Goal: Task Accomplishment & Management: Complete application form

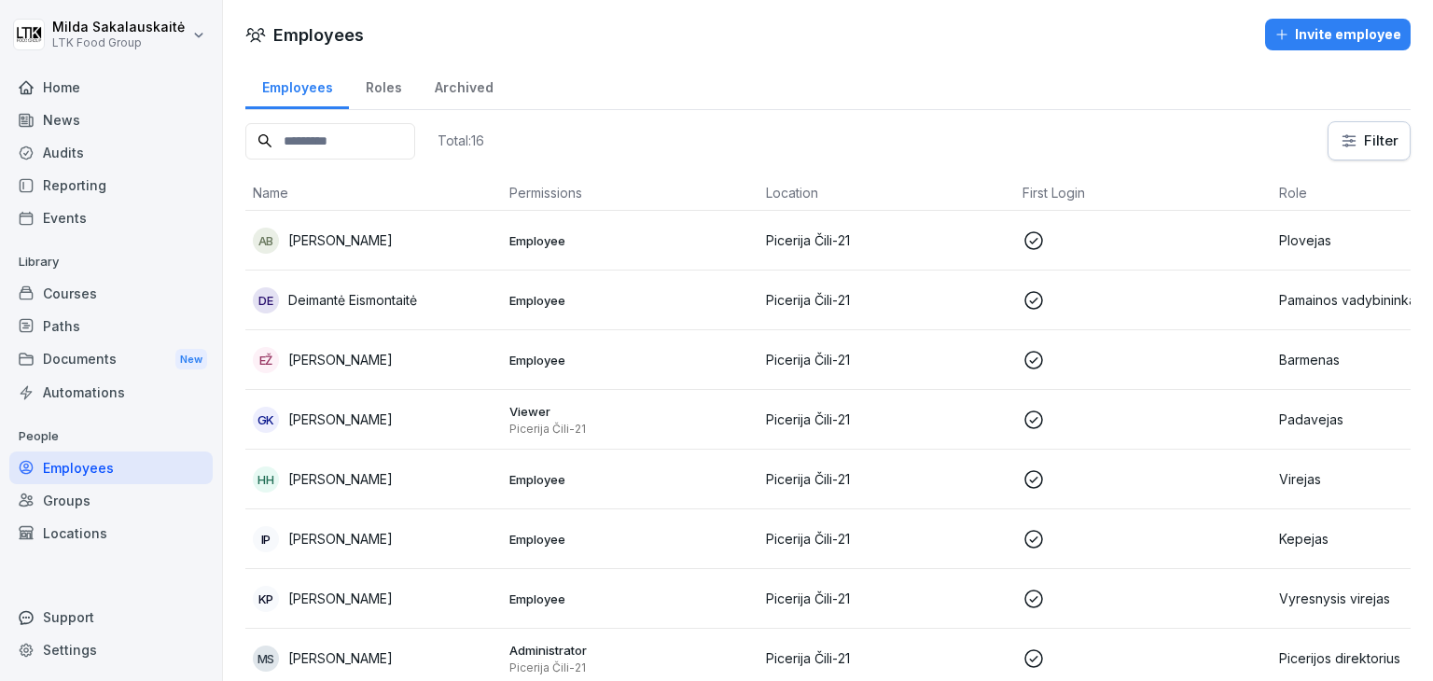
click at [1322, 37] on div "Invite employee" at bounding box center [1337, 34] width 127 height 21
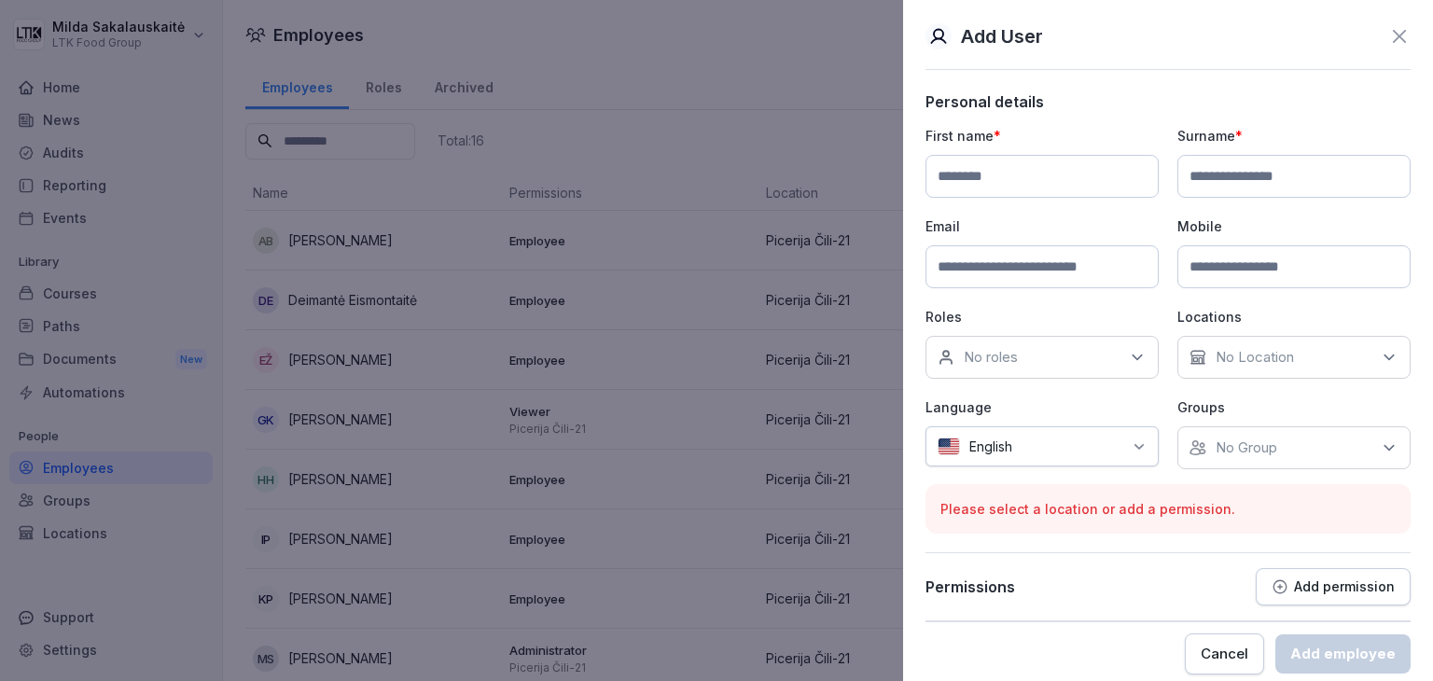
click at [1044, 179] on input at bounding box center [1041, 176] width 233 height 43
type input "*********"
click at [1226, 176] on input at bounding box center [1293, 176] width 233 height 43
type input "*******"
click at [1074, 272] on input at bounding box center [1041, 266] width 233 height 43
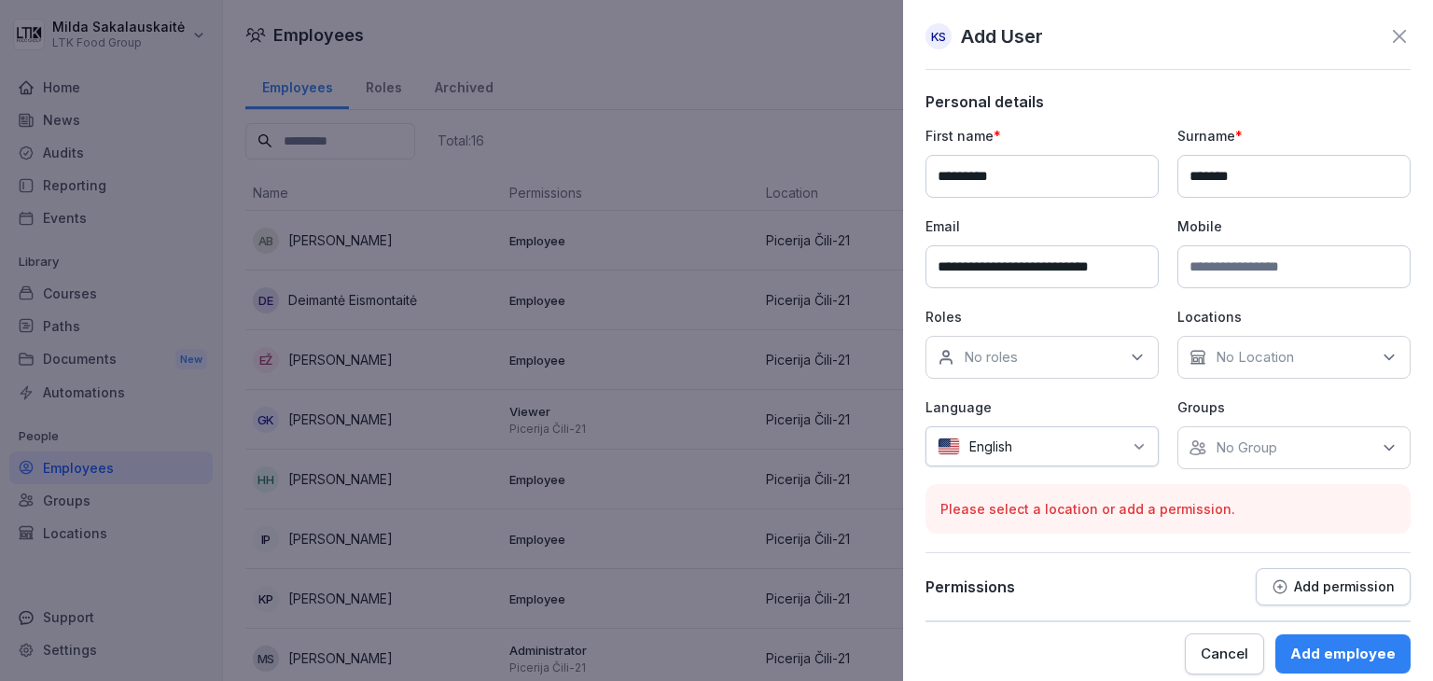
type input "**********"
click at [1185, 260] on input at bounding box center [1293, 266] width 233 height 43
drag, startPoint x: 1241, startPoint y: 256, endPoint x: 1268, endPoint y: 261, distance: 26.5
click at [1268, 261] on input "**********" at bounding box center [1293, 266] width 233 height 43
type input "**********"
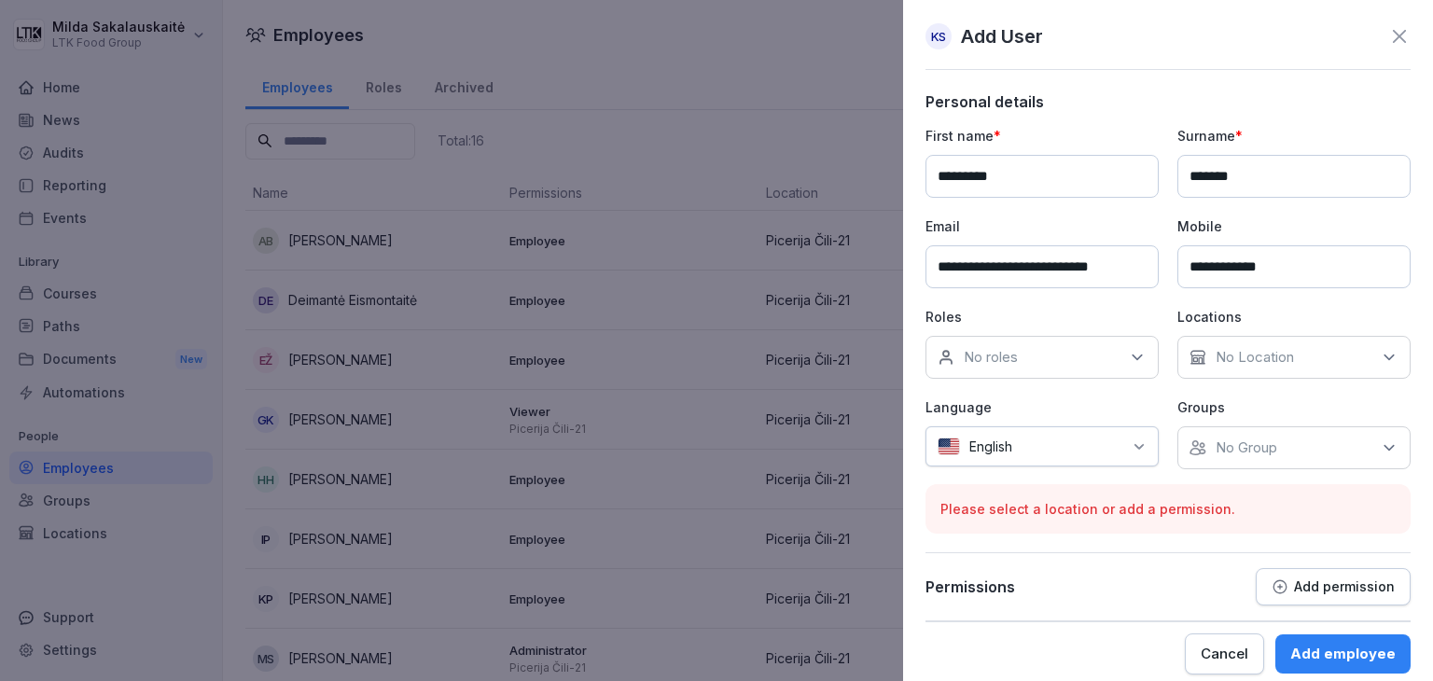
click at [1075, 339] on div "No roles" at bounding box center [1041, 357] width 233 height 43
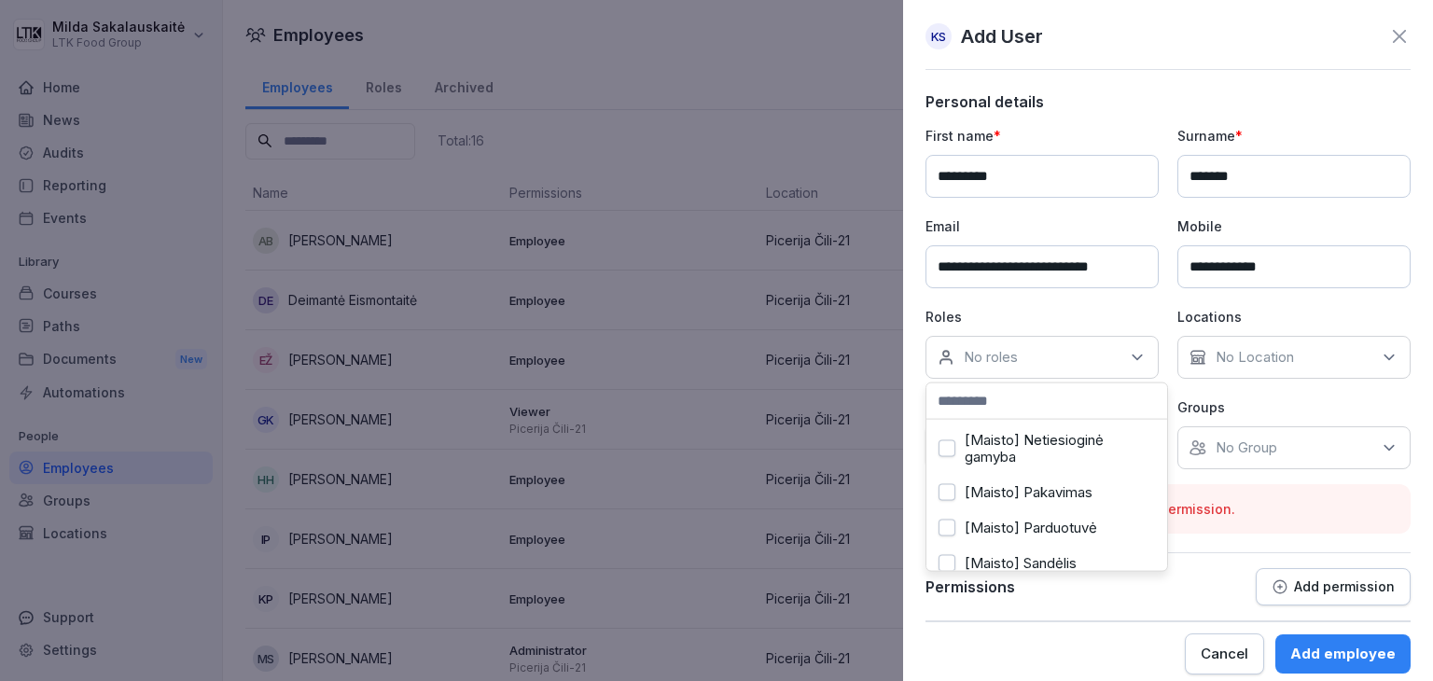
scroll to position [373, 0]
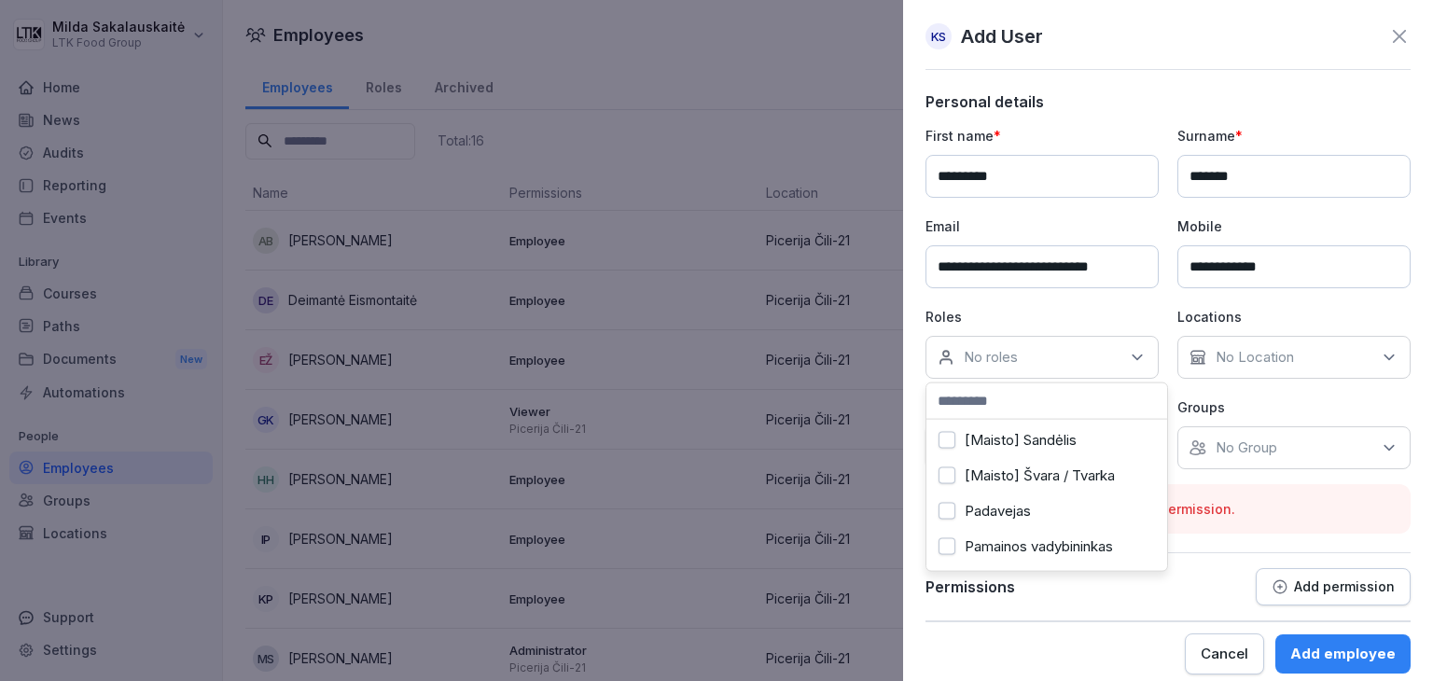
click at [1025, 505] on label "Padavejas" at bounding box center [997, 511] width 66 height 17
click at [1276, 348] on p "No Location" at bounding box center [1254, 357] width 78 height 19
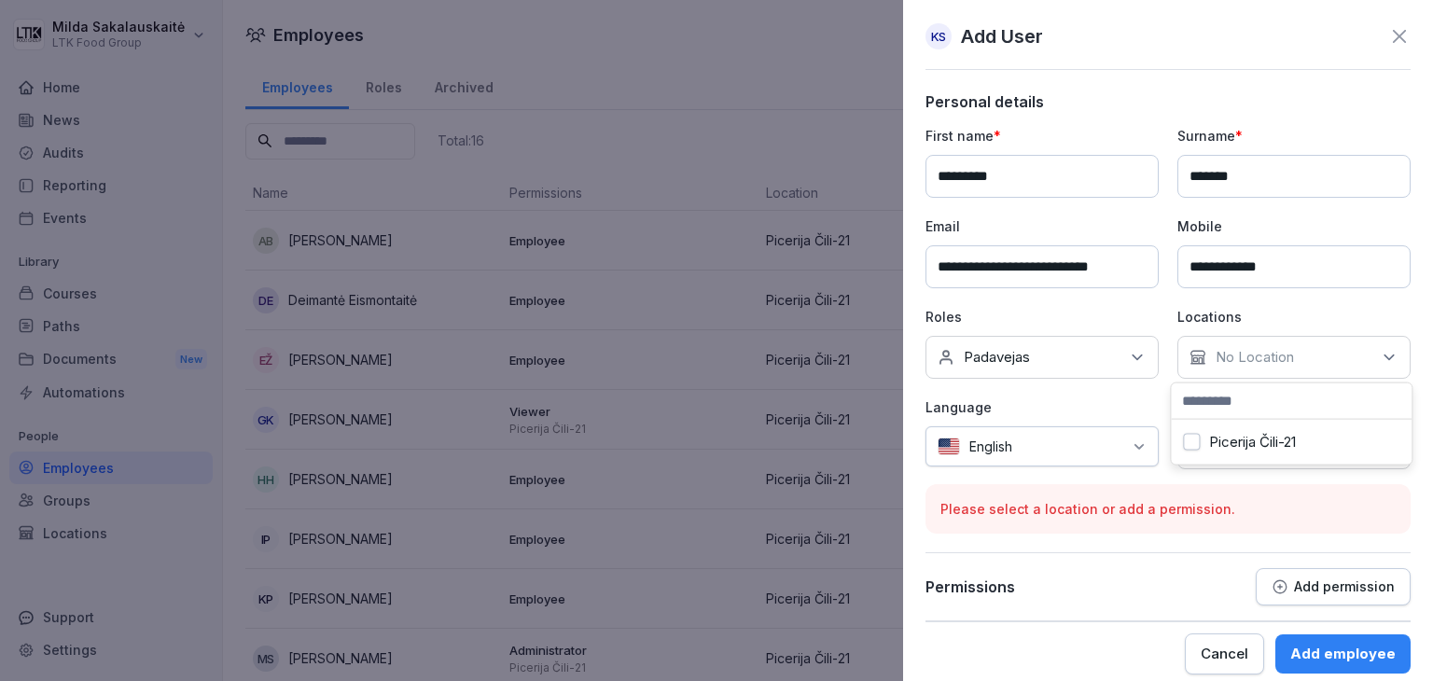
click at [1265, 445] on label "Picerija Čili-21" at bounding box center [1252, 442] width 87 height 17
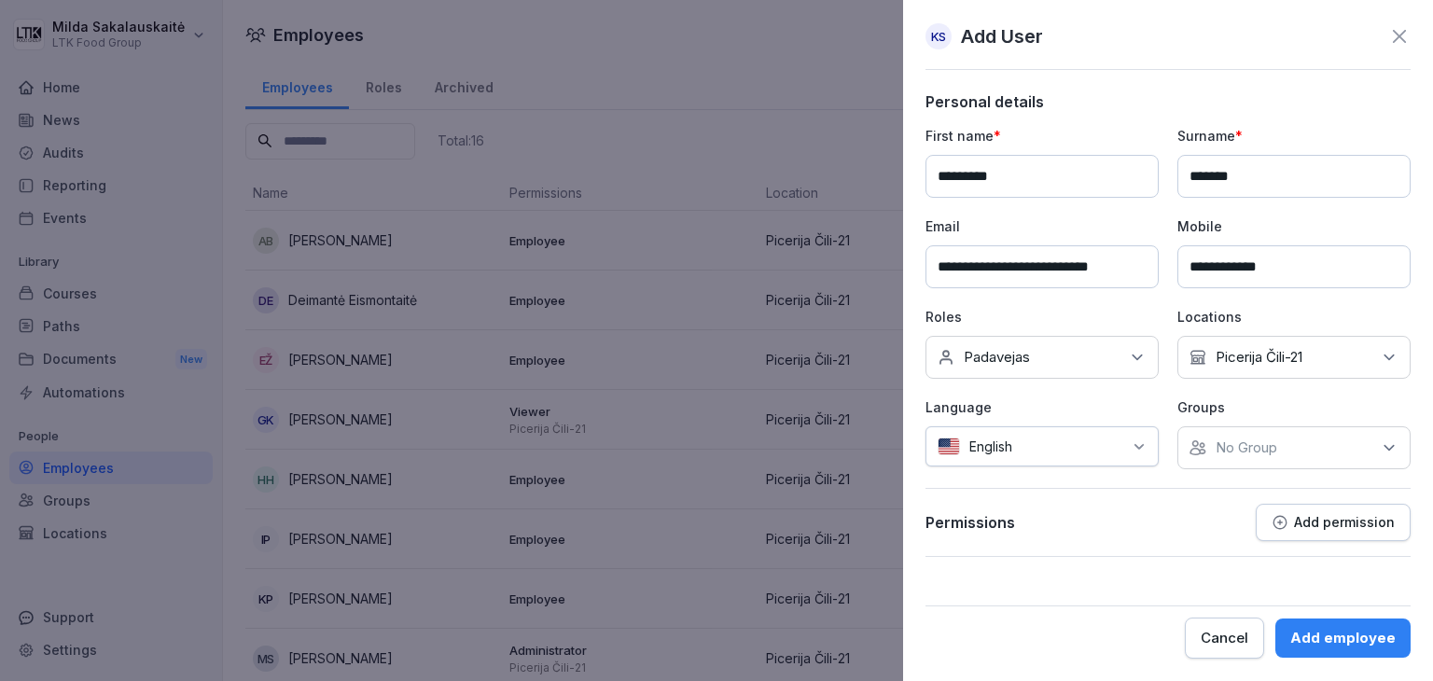
click at [1110, 441] on div at bounding box center [1071, 447] width 101 height 20
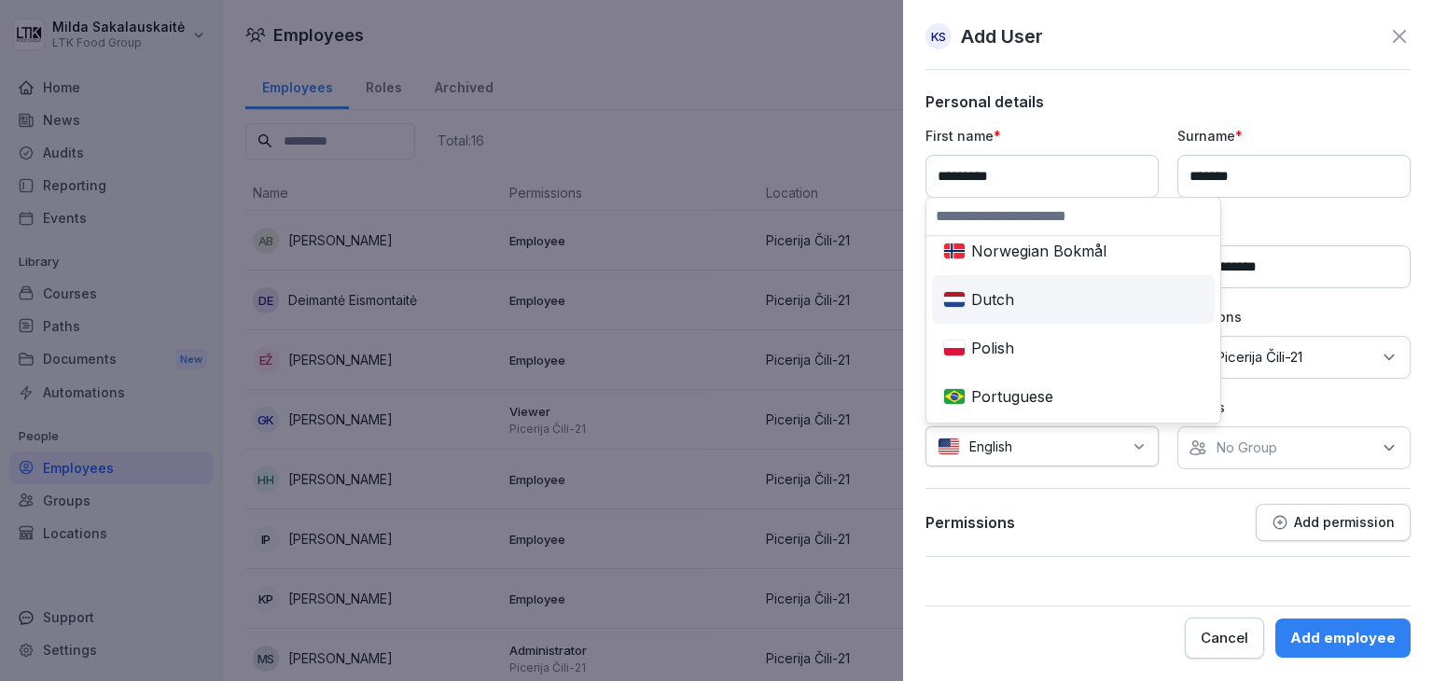
scroll to position [653, 0]
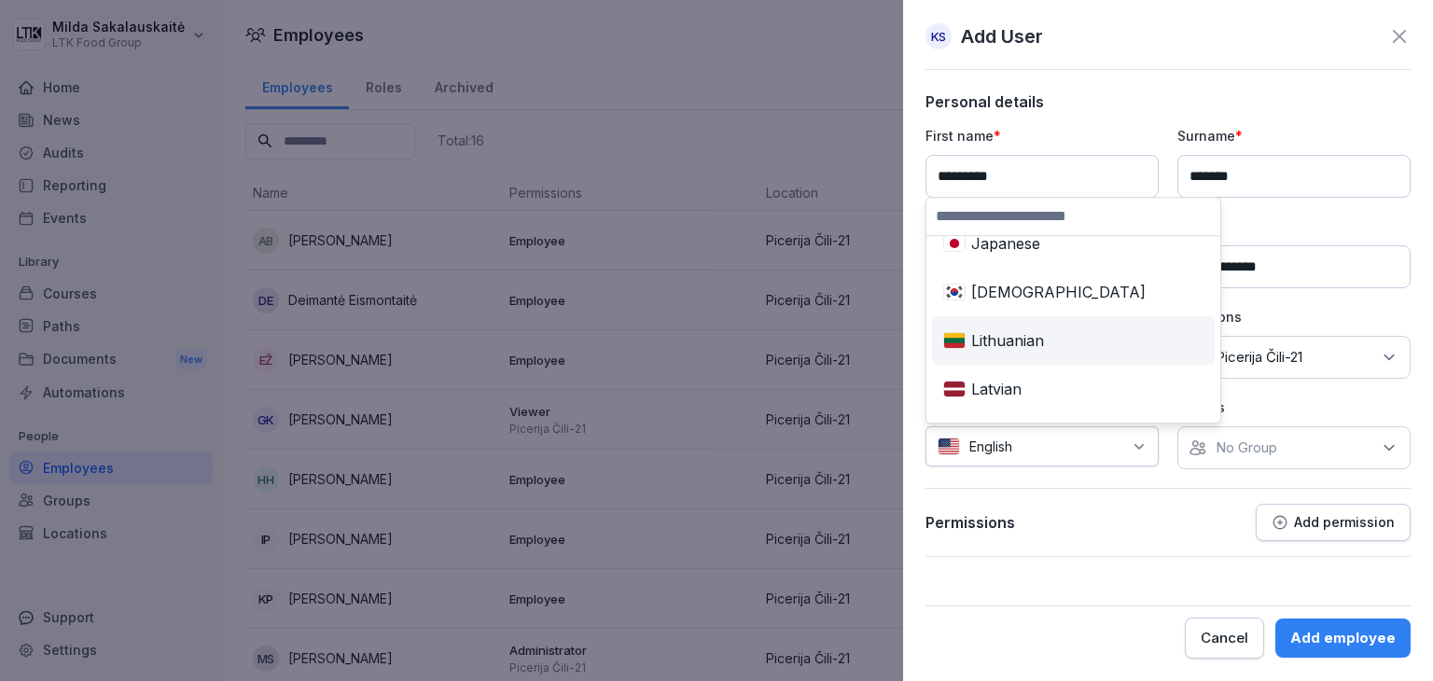
click at [1029, 333] on div "Lithuanian" at bounding box center [1073, 340] width 275 height 41
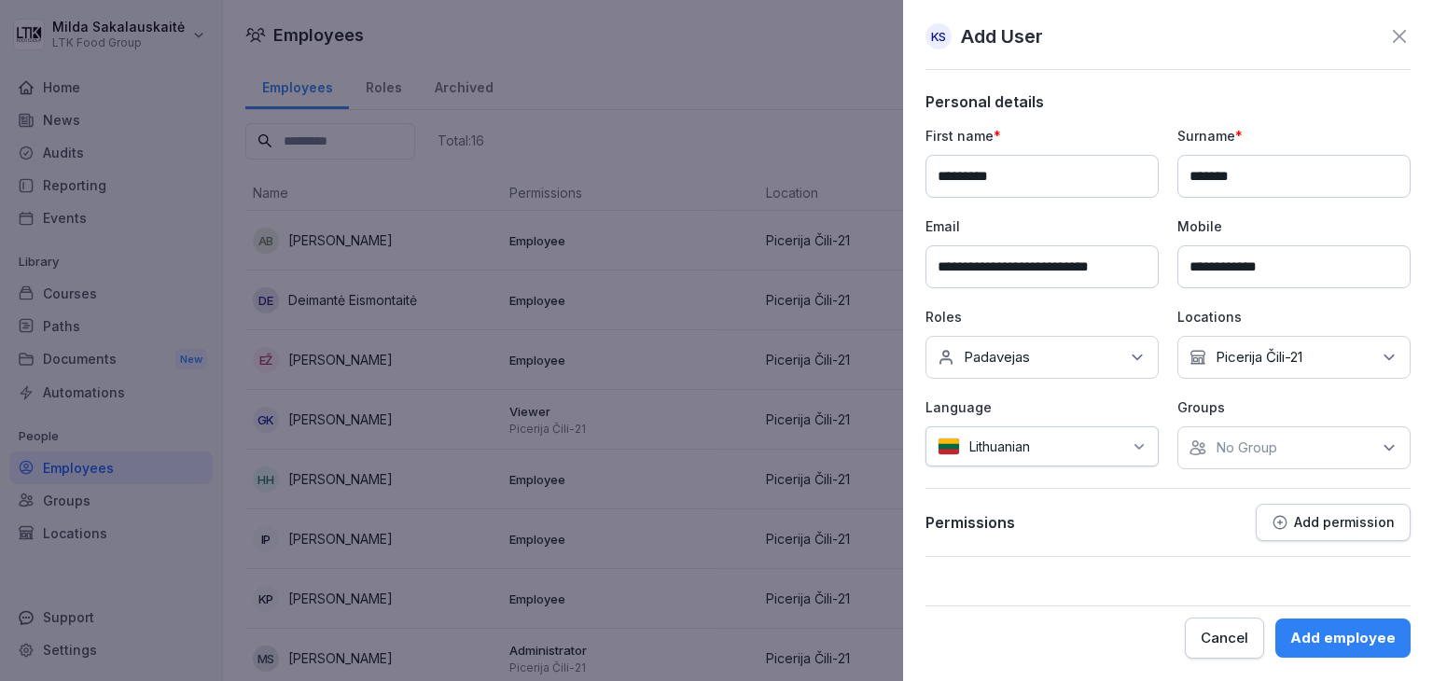
click at [1242, 454] on p "No Group" at bounding box center [1246, 447] width 62 height 19
click at [1240, 445] on p "No Group" at bounding box center [1246, 447] width 62 height 19
click at [1165, 538] on div "Permissions Add permission" at bounding box center [1167, 530] width 485 height 53
click at [1322, 531] on button "Add permission" at bounding box center [1332, 522] width 155 height 37
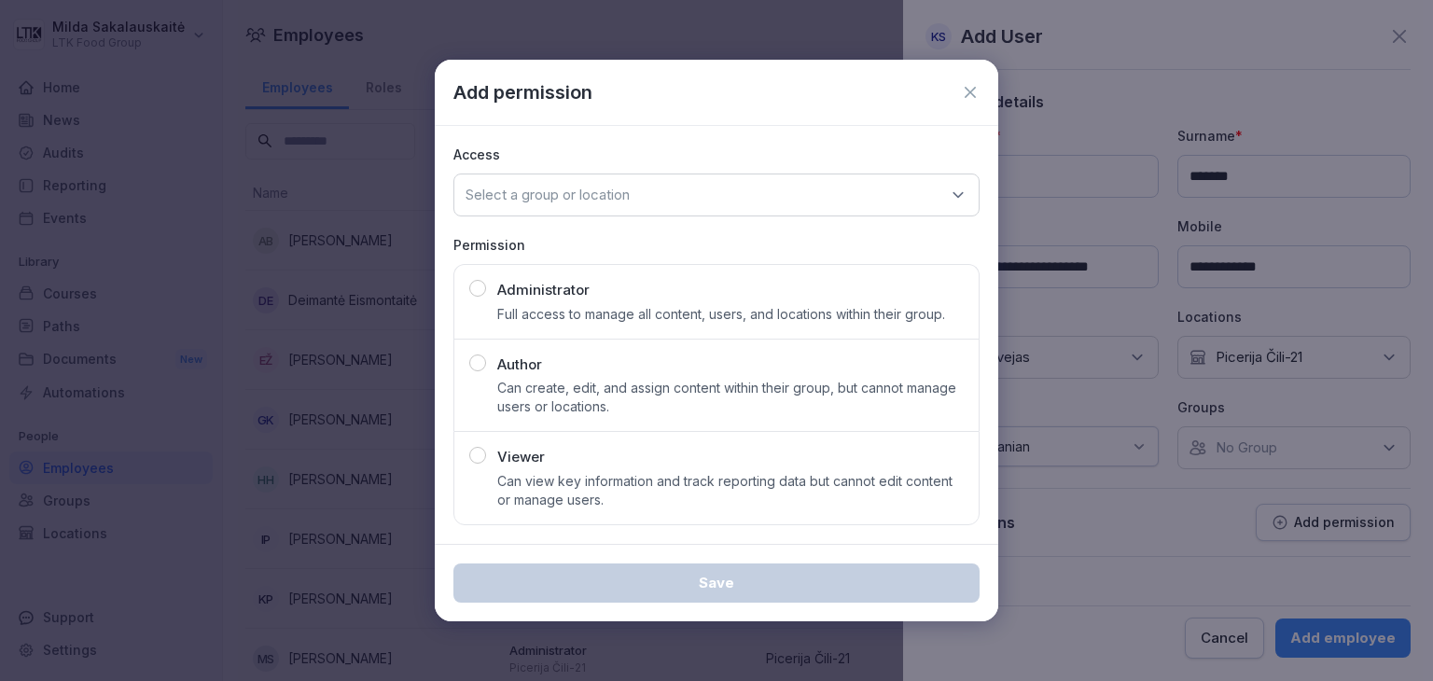
click at [973, 98] on icon at bounding box center [970, 92] width 19 height 19
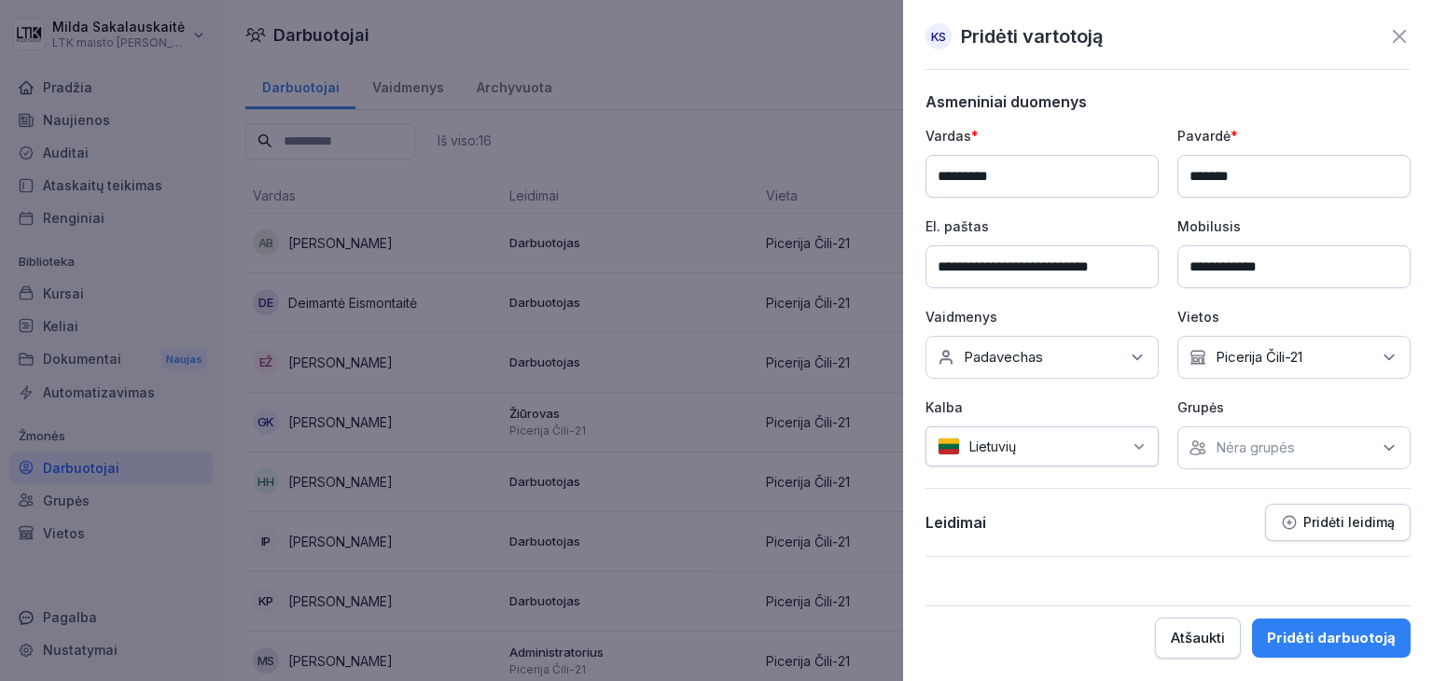
click at [1354, 521] on font "Pridėti leidimą" at bounding box center [1348, 522] width 91 height 16
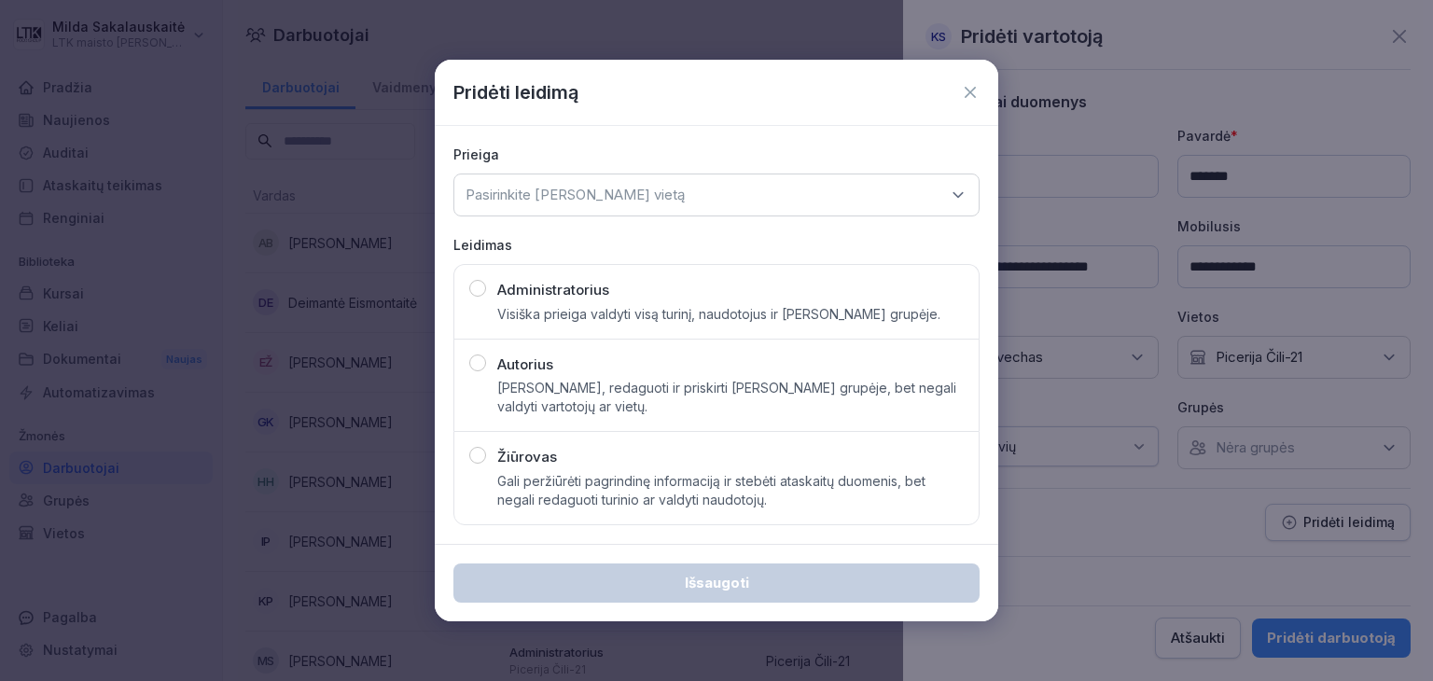
click at [975, 95] on icon at bounding box center [970, 92] width 19 height 19
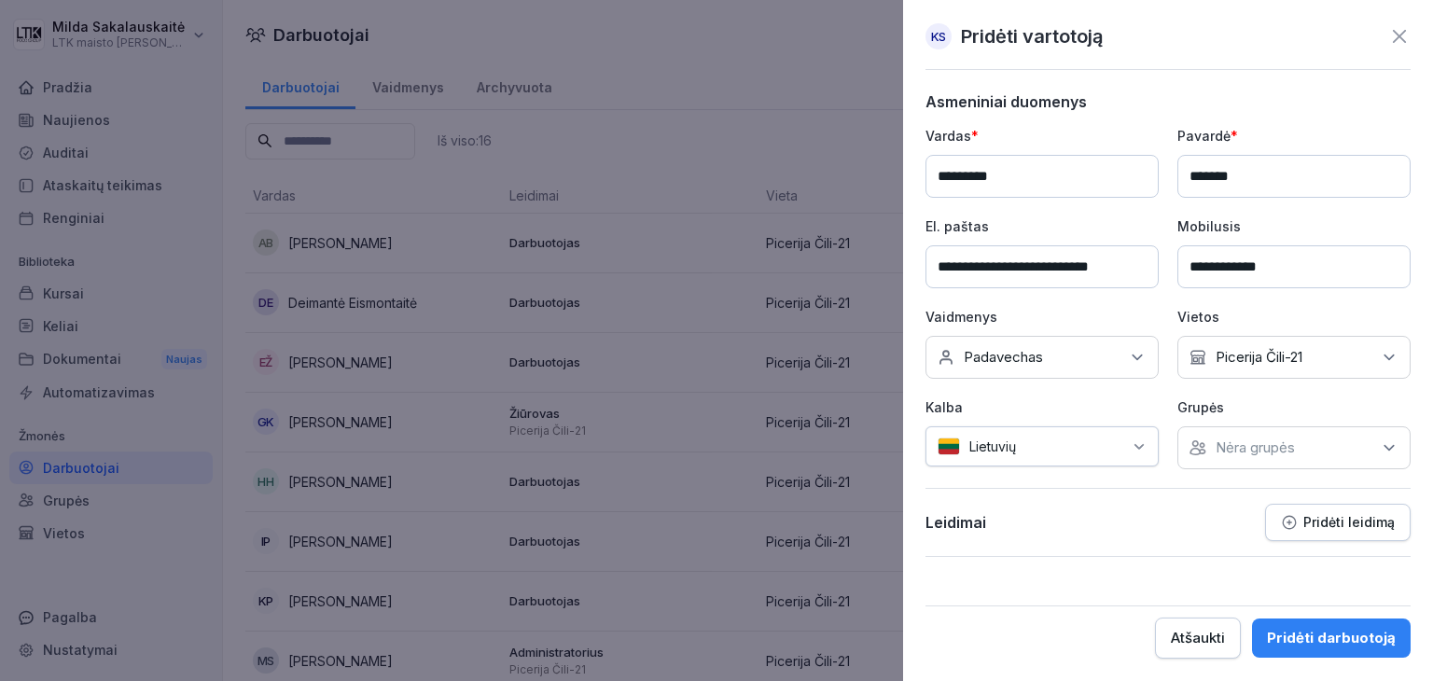
click at [1381, 650] on button "Pridėti darbuotoją" at bounding box center [1331, 637] width 159 height 39
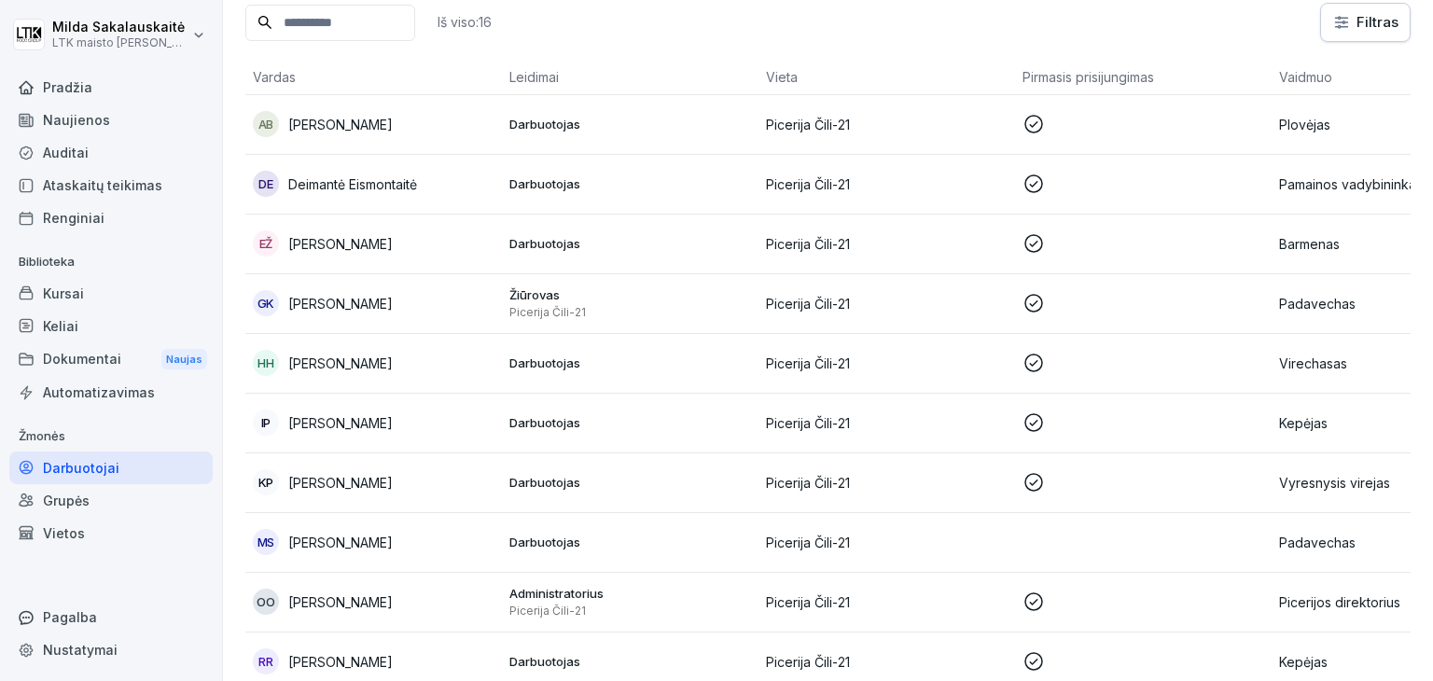
scroll to position [187, 0]
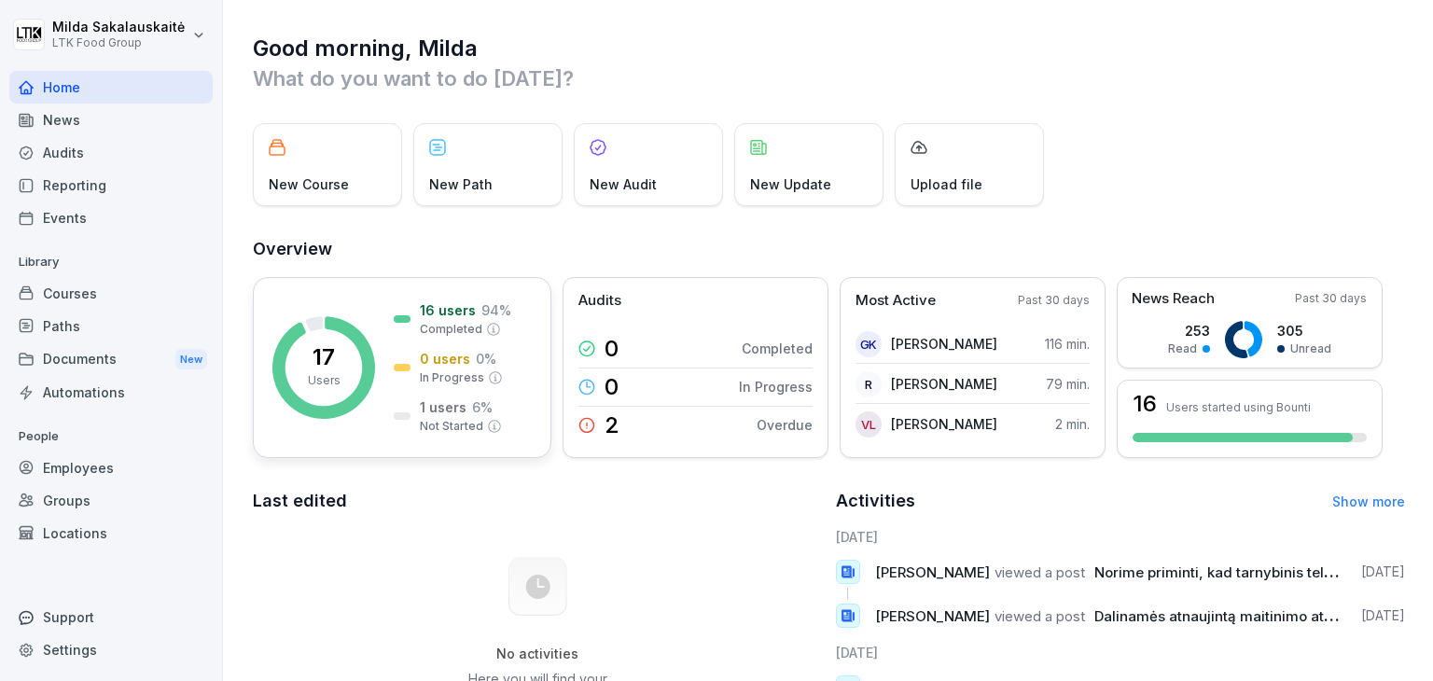
click at [439, 409] on p "1 users" at bounding box center [443, 407] width 47 height 20
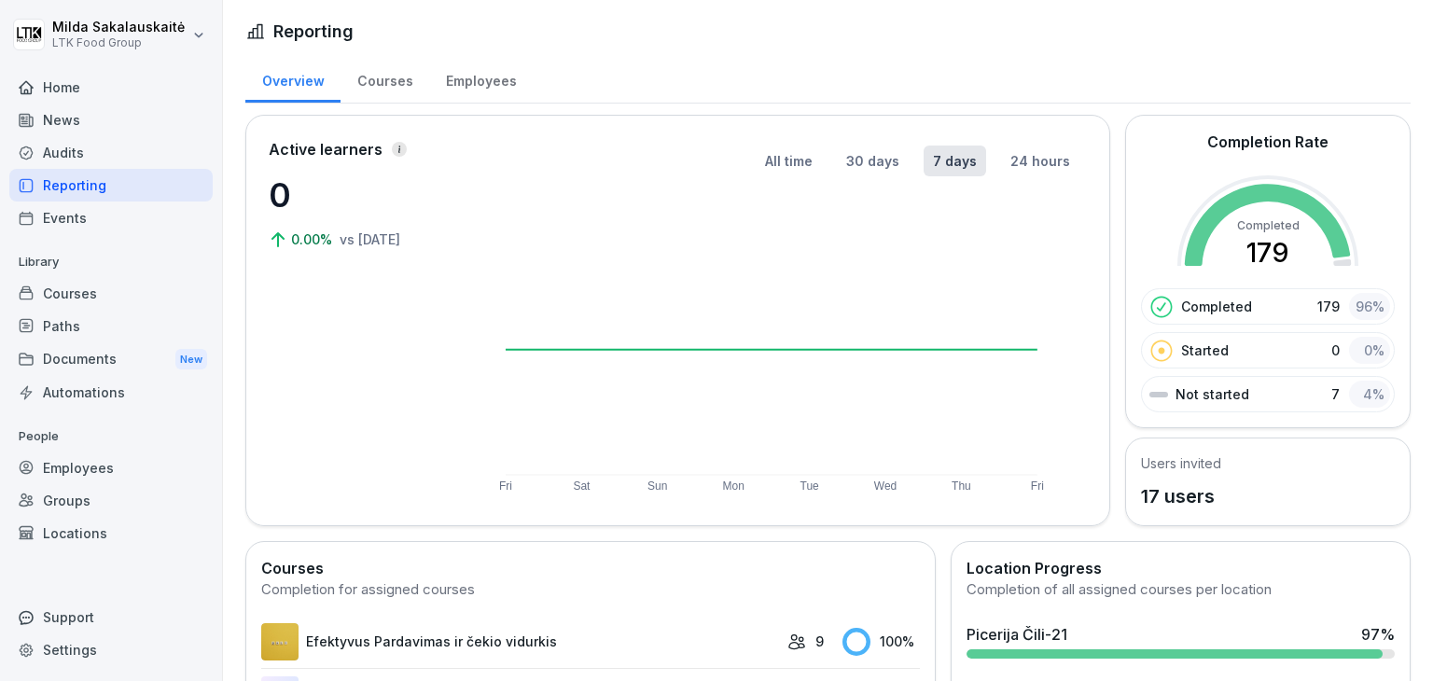
click at [100, 301] on div "Courses" at bounding box center [110, 293] width 203 height 33
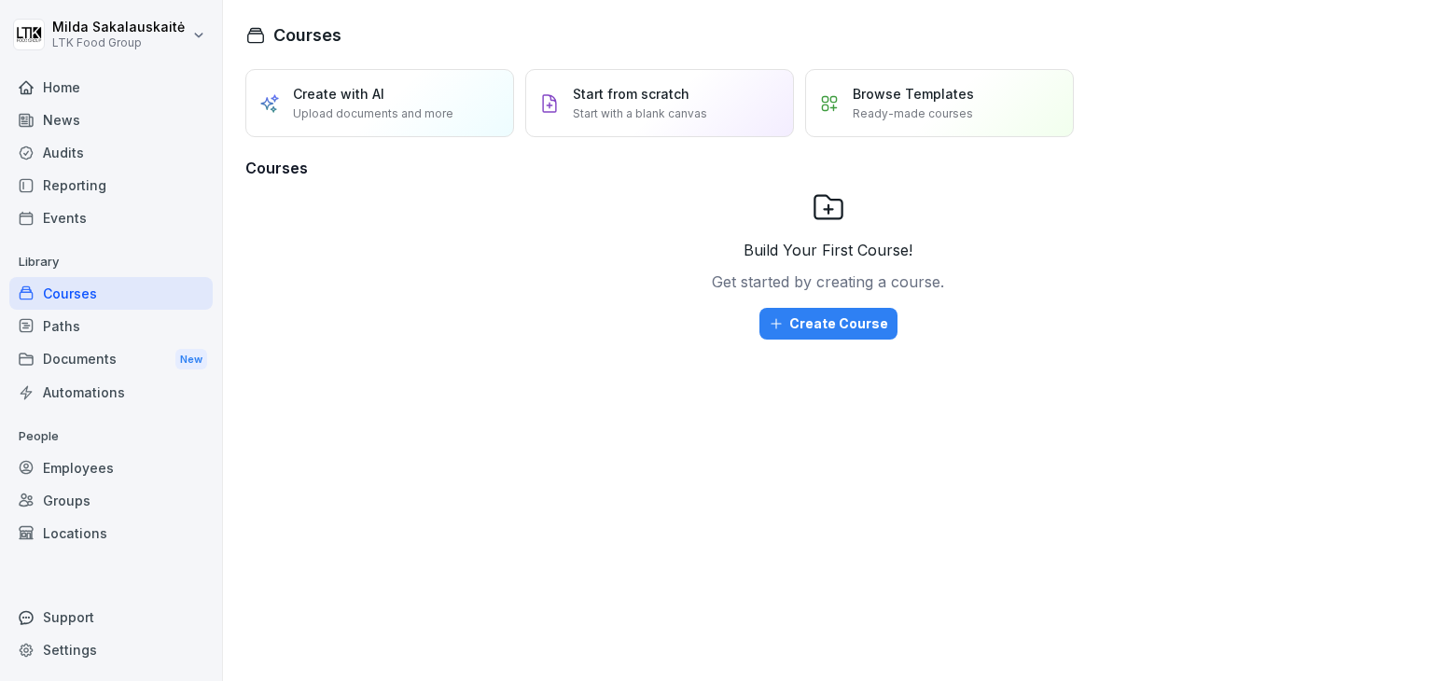
click at [86, 478] on div "Employees" at bounding box center [110, 467] width 203 height 33
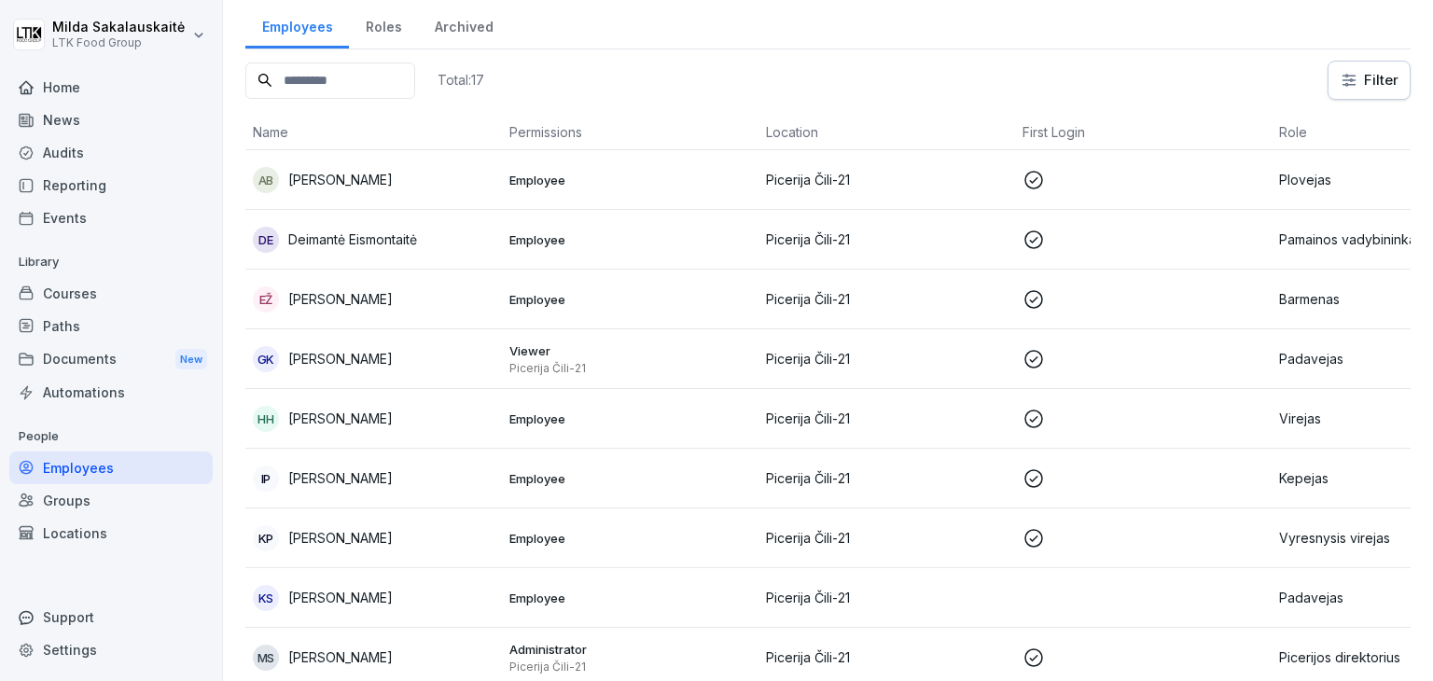
scroll to position [93, 0]
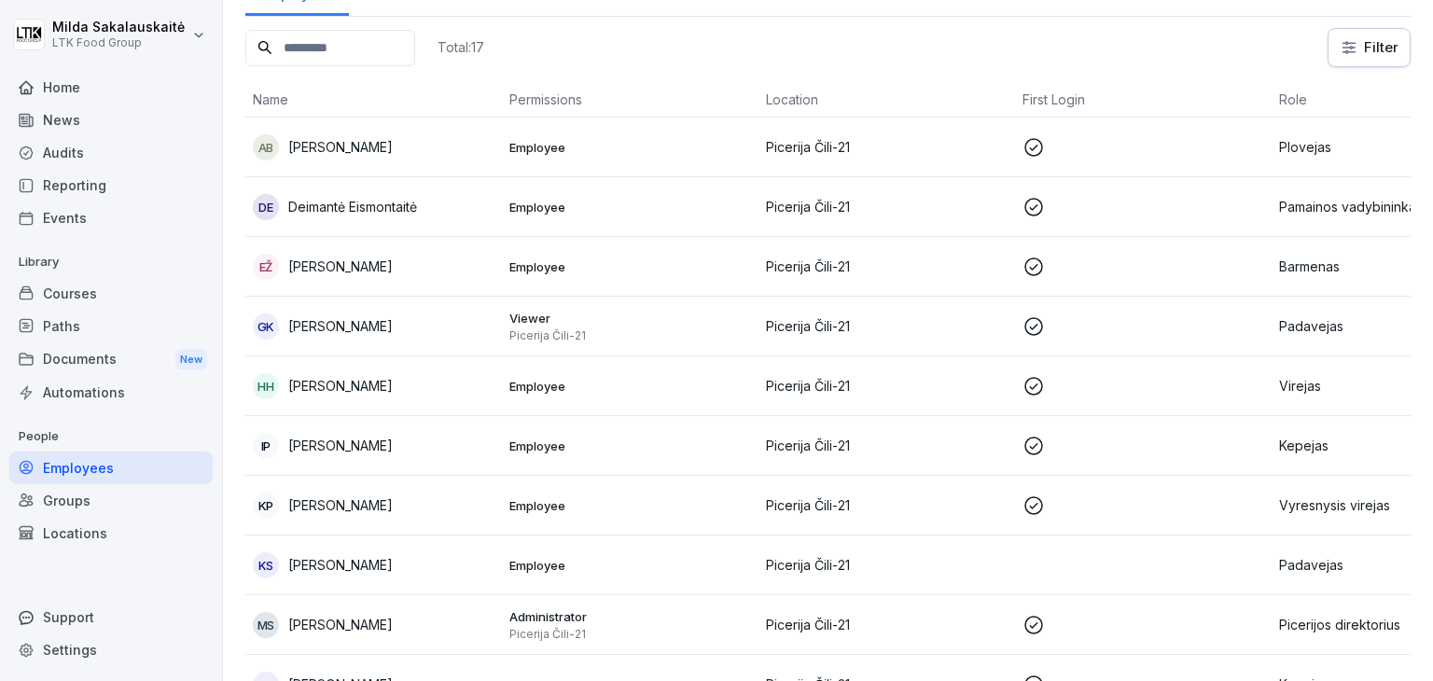
click at [825, 558] on p "Picerija Čili-21" at bounding box center [887, 565] width 242 height 20
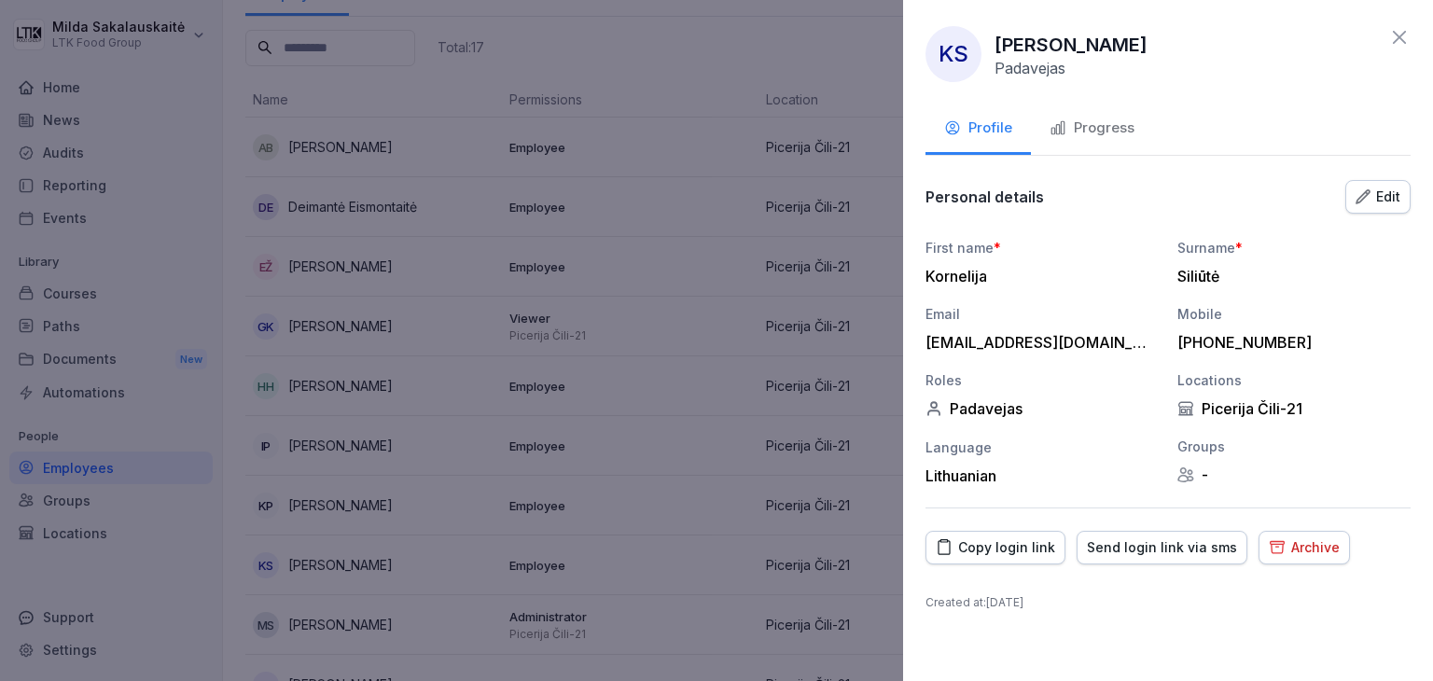
click at [648, 551] on div at bounding box center [716, 340] width 1433 height 681
